Goal: Task Accomplishment & Management: Use online tool/utility

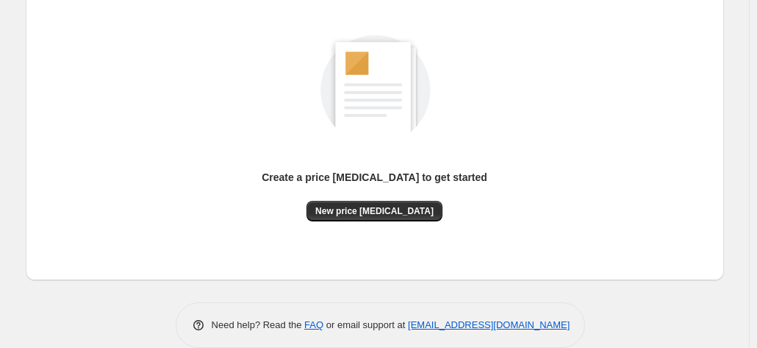
scroll to position [202, 0]
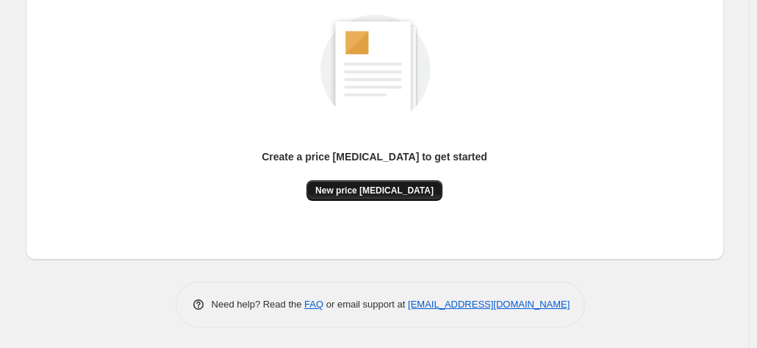
click at [379, 180] on button "New price [MEDICAL_DATA]" at bounding box center [375, 190] width 136 height 21
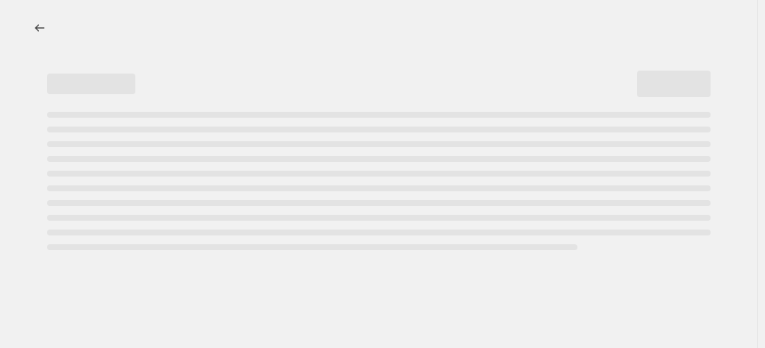
select select "percentage"
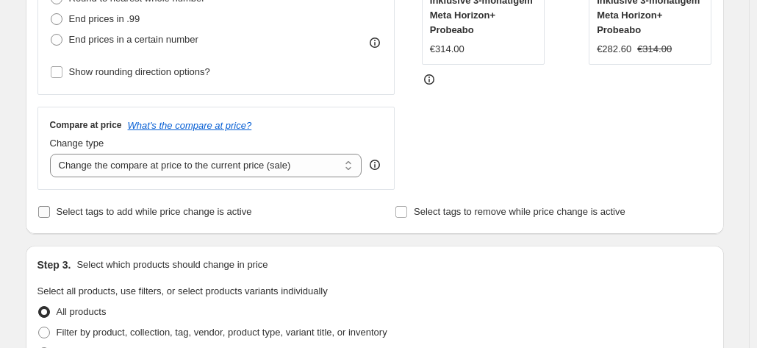
scroll to position [294, 0]
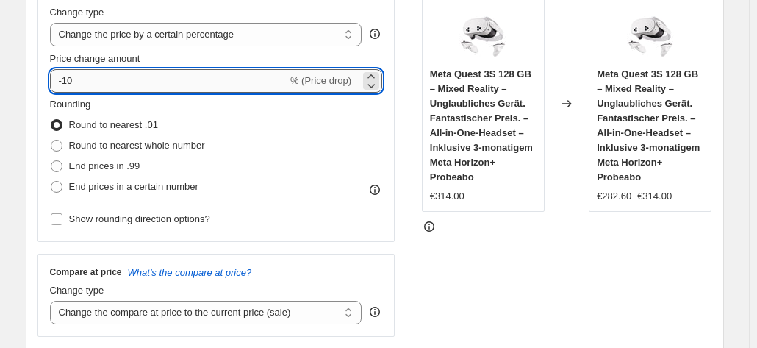
click at [107, 78] on input "-10" at bounding box center [168, 81] width 237 height 24
type input "-1"
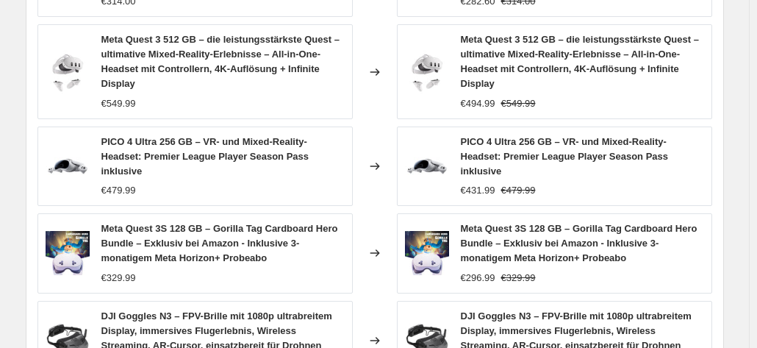
scroll to position [1176, 0]
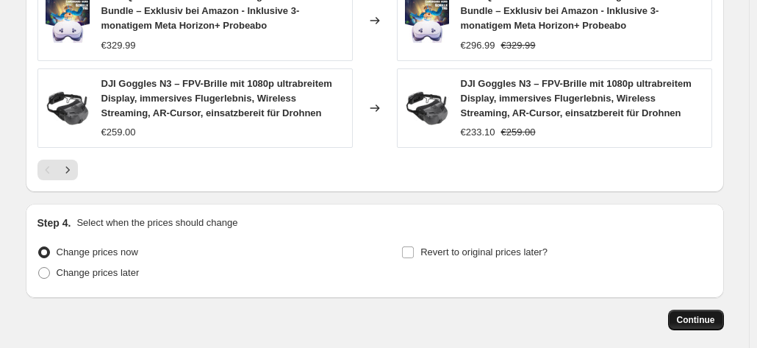
type input "-30"
click at [697, 314] on span "Continue" at bounding box center [696, 320] width 38 height 12
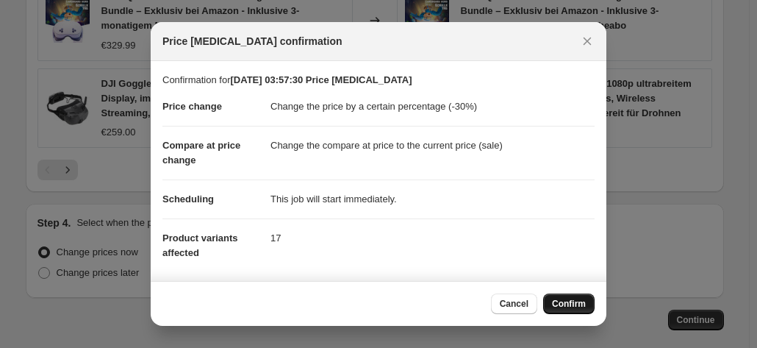
click at [573, 308] on span "Confirm" at bounding box center [569, 304] width 34 height 12
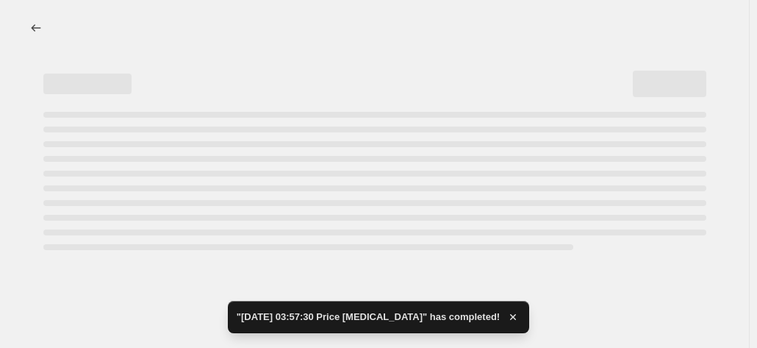
select select "percentage"
